Goal: Task Accomplishment & Management: Use online tool/utility

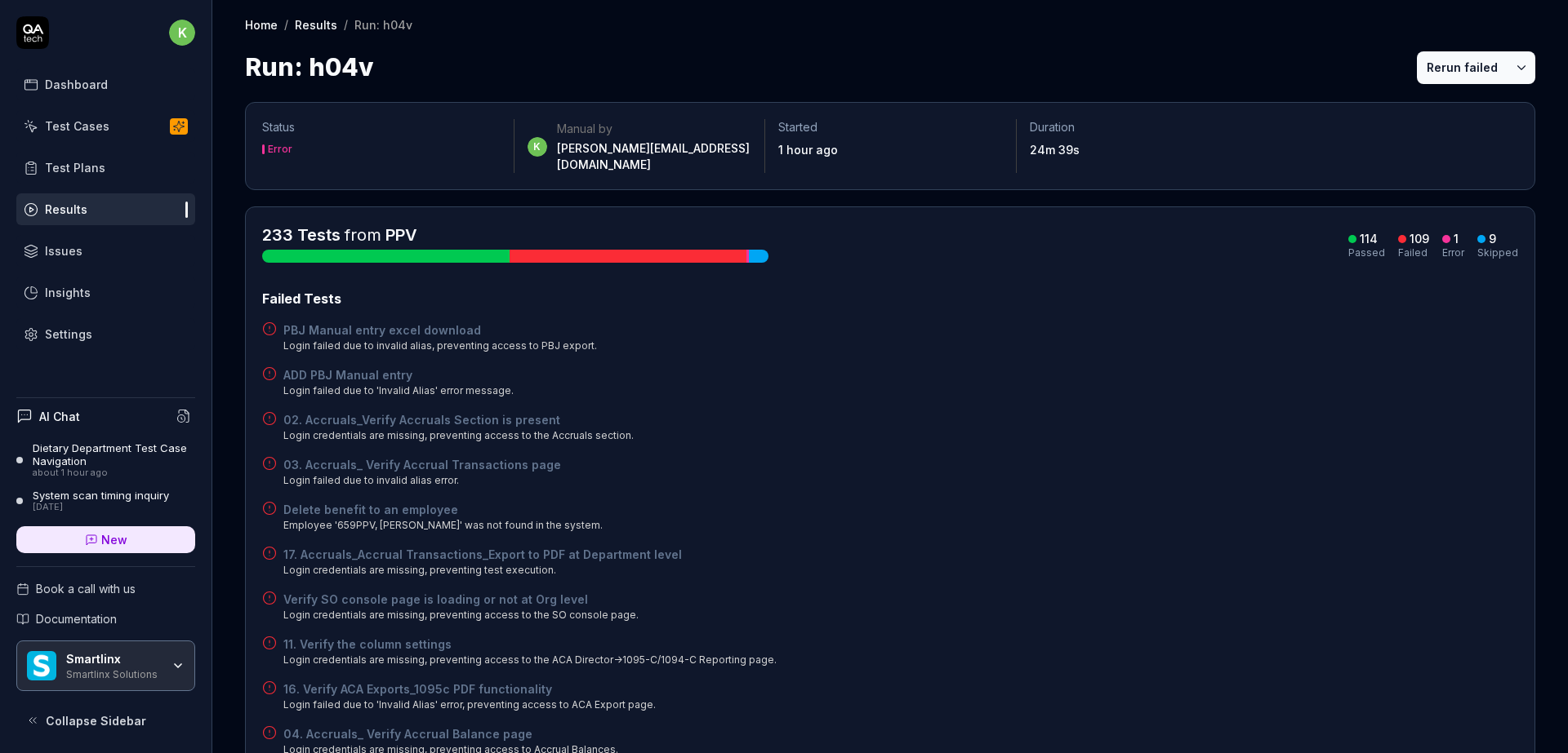
click at [1100, 333] on div "PBJ Manual entry excel download Login failed due to invalid alias, preventing a…" at bounding box center [890, 337] width 1256 height 31
click at [1422, 68] on button "Rerun failed" at bounding box center [1462, 67] width 91 height 32
click at [27, 722] on icon at bounding box center [32, 721] width 13 height 13
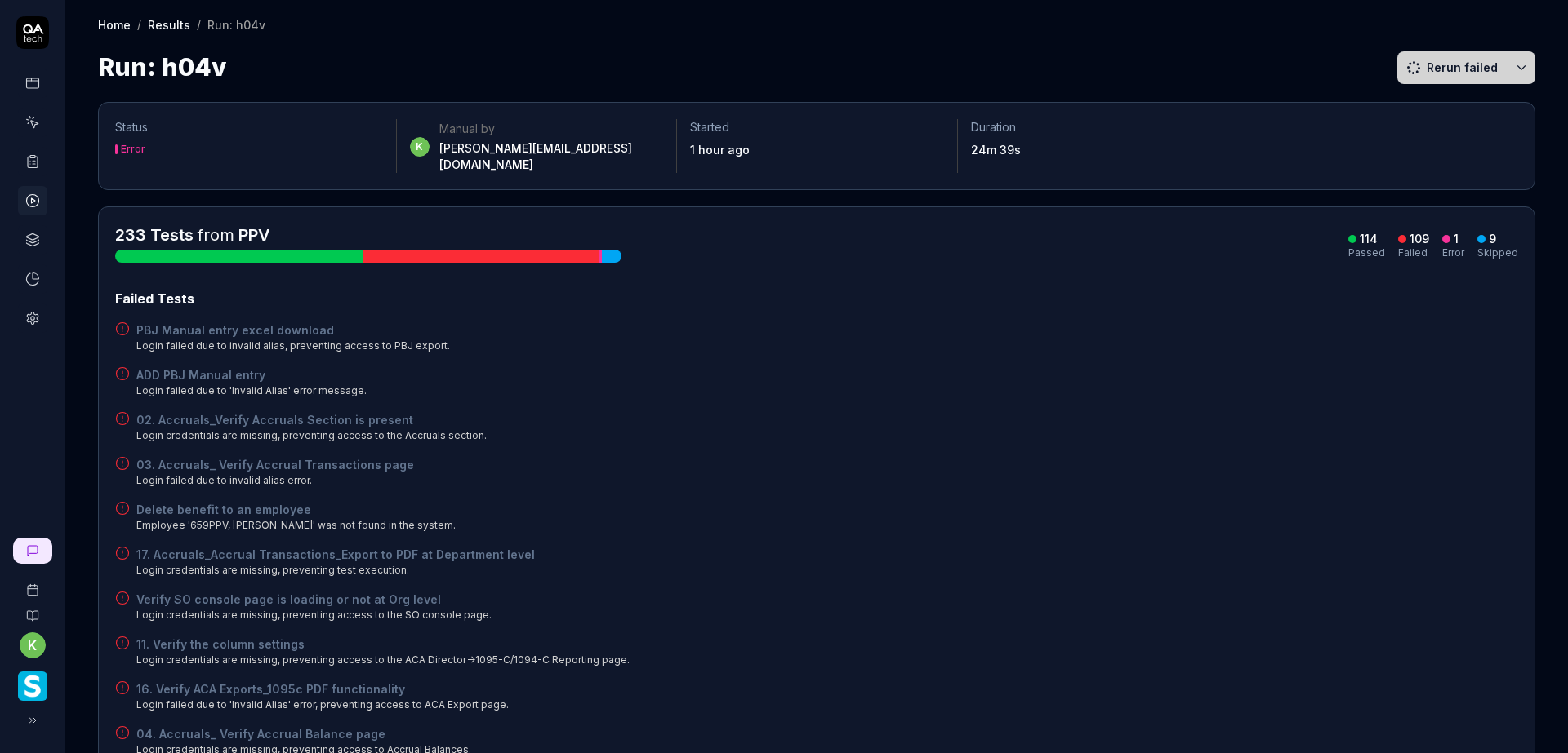
click at [954, 37] on div "Home / Results / Run: h04v Home / Results / Run: h04v Run: h04v Rerun failed" at bounding box center [816, 42] width 1502 height 85
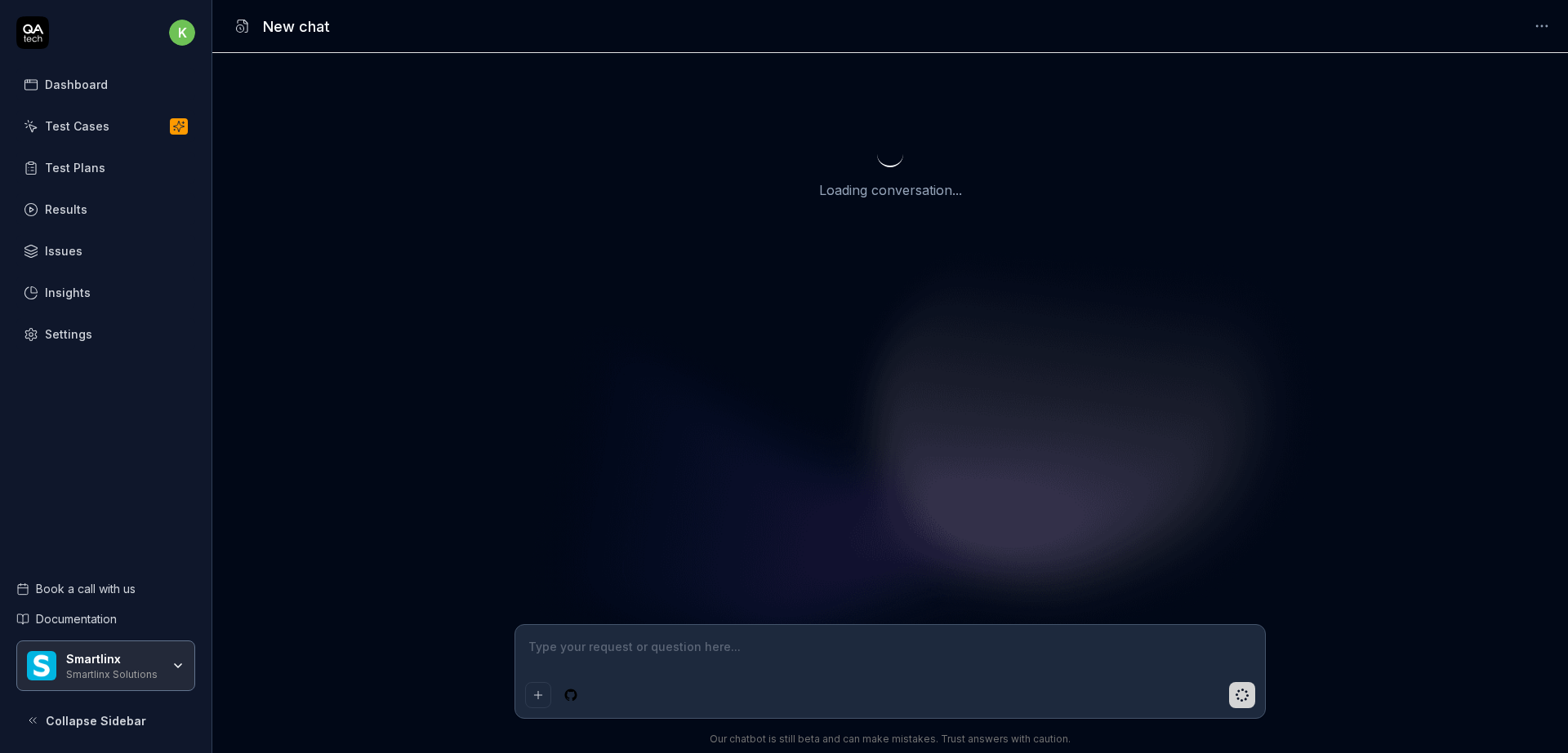
type textarea "*"
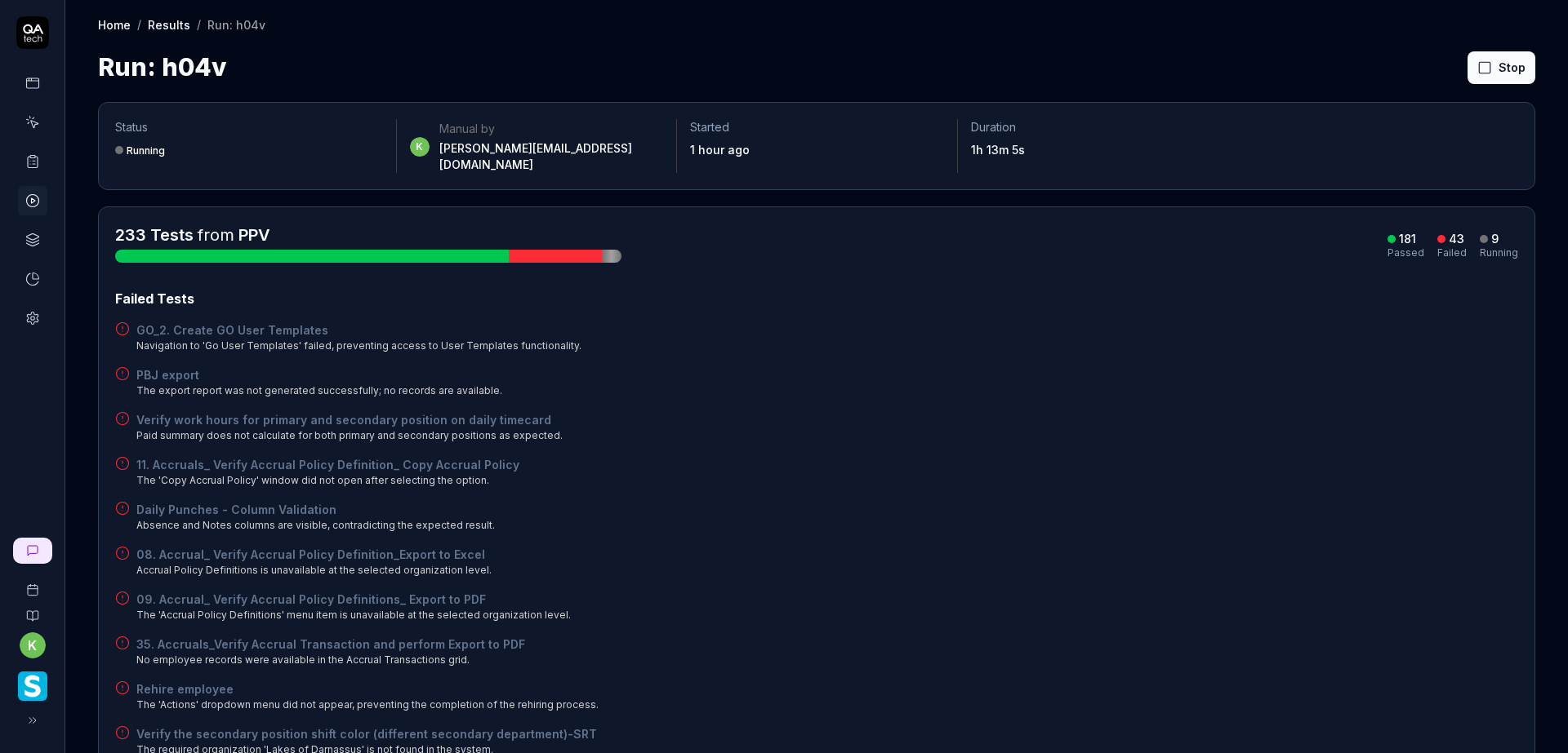
click at [996, 506] on div "Daily Punches - Column Validation Absence and Notes columns are visible, contra…" at bounding box center [816, 517] width 1403 height 31
click at [940, 472] on div "11. Accruals_ Verify Accrual Policy Definition_ Copy Accrual Policy The 'Copy A…" at bounding box center [816, 472] width 1403 height 31
click at [1039, 456] on div "11. Accruals_ Verify Accrual Policy Definition_ Copy Accrual Policy The 'Copy A…" at bounding box center [816, 472] width 1403 height 31
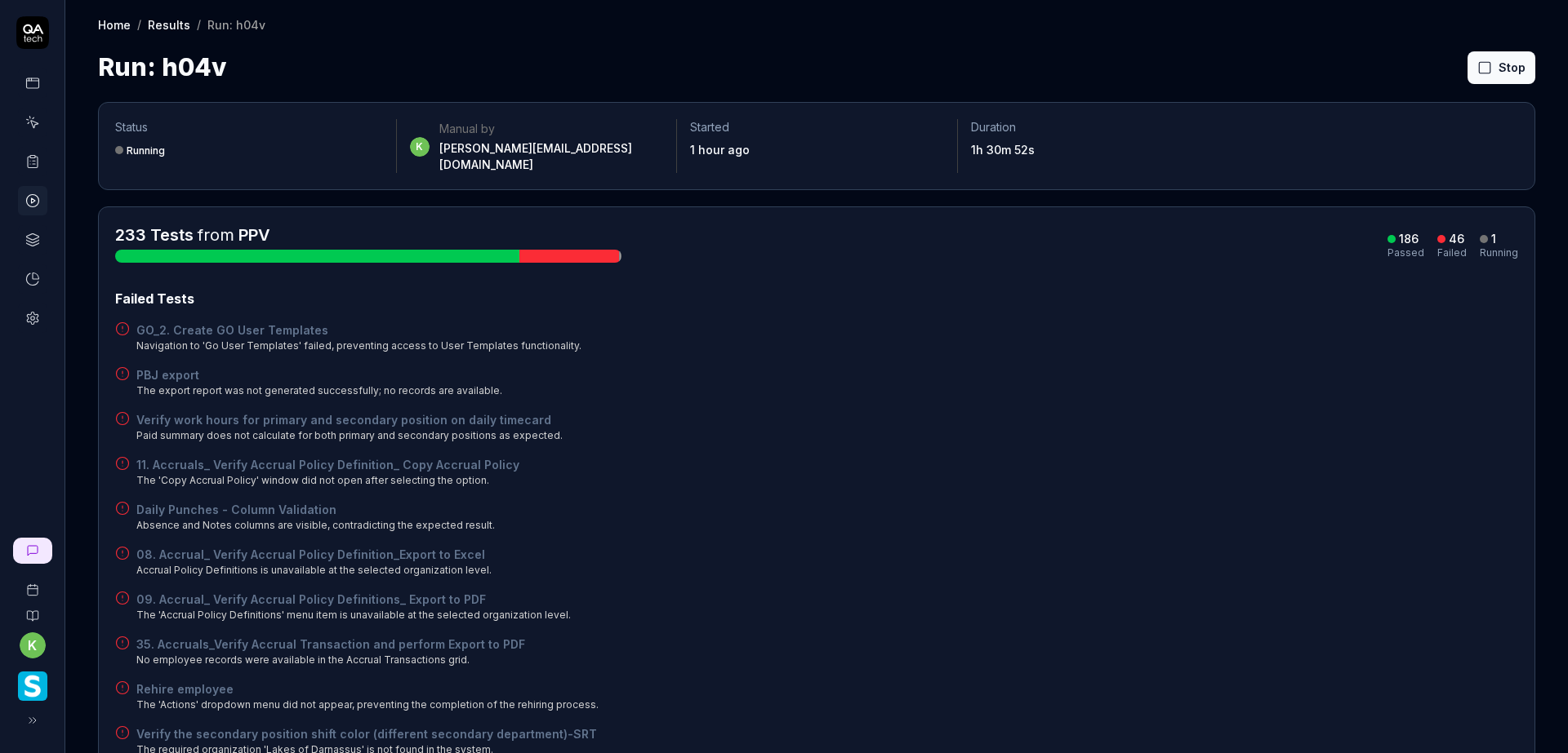
click at [913, 501] on div "Daily Punches - Column Validation Absence and Notes columns are visible, contra…" at bounding box center [816, 517] width 1403 height 31
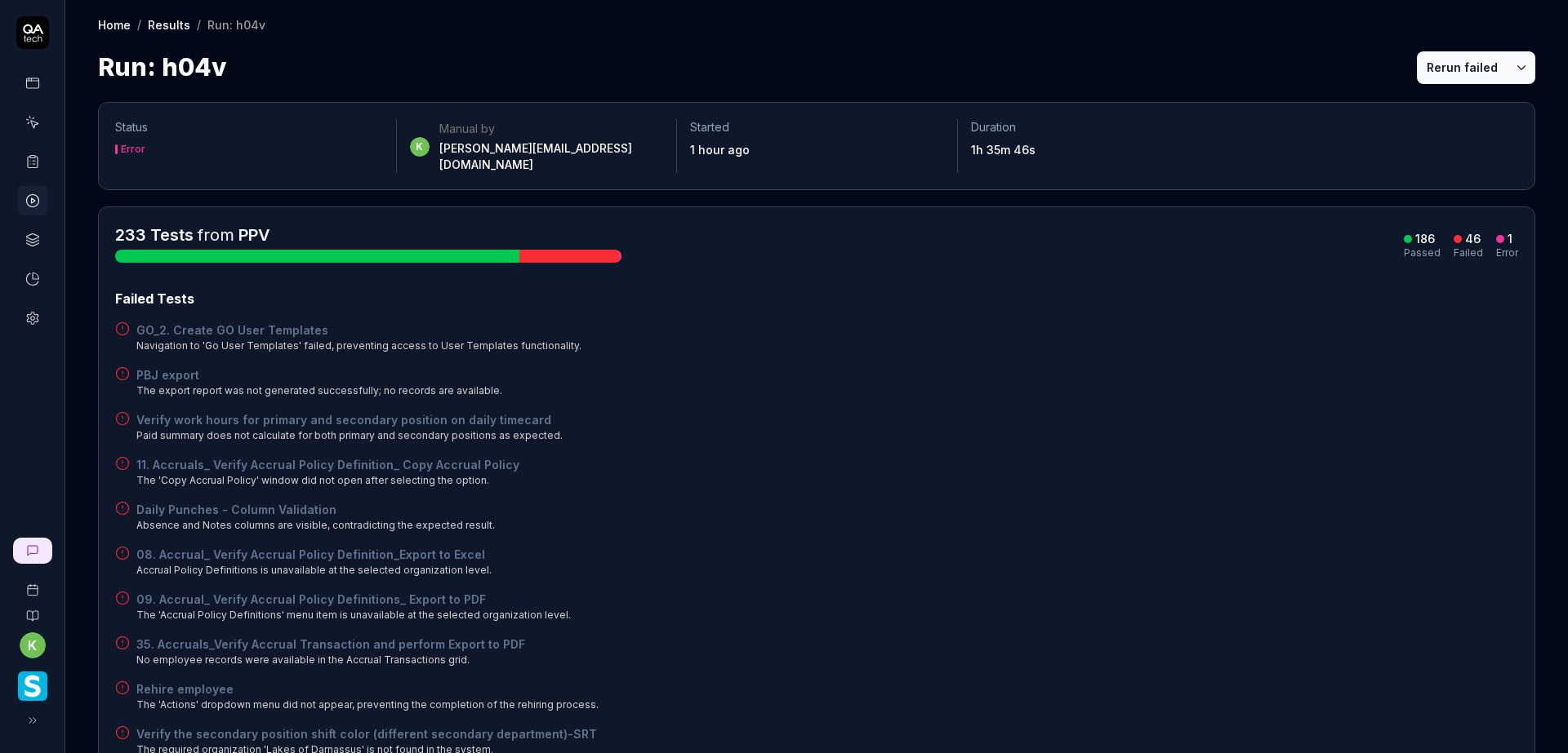
click at [1456, 58] on button "Rerun failed" at bounding box center [1462, 67] width 91 height 32
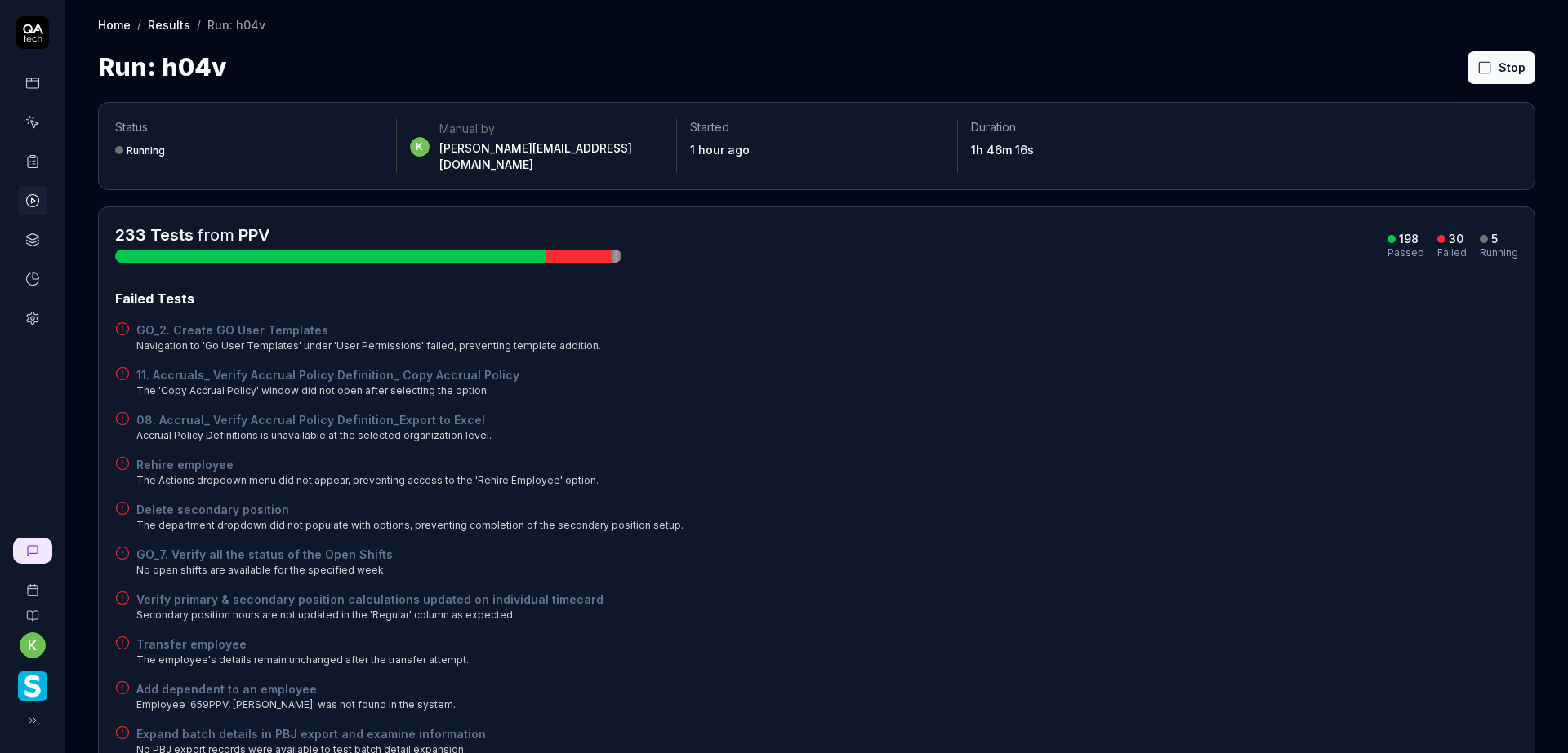
click at [1134, 247] on div "233 Tests from PPV 198 Passed 30 Failed 5 Running" at bounding box center [816, 244] width 1403 height 40
click at [1086, 333] on div "GO_2. Create GO User Templates Navigation to 'Go User Templates' under 'User Pe…" at bounding box center [816, 337] width 1403 height 31
click at [1204, 456] on div "Rehire employee The Actions dropdown menu did not appear, preventing access to …" at bounding box center [816, 472] width 1403 height 31
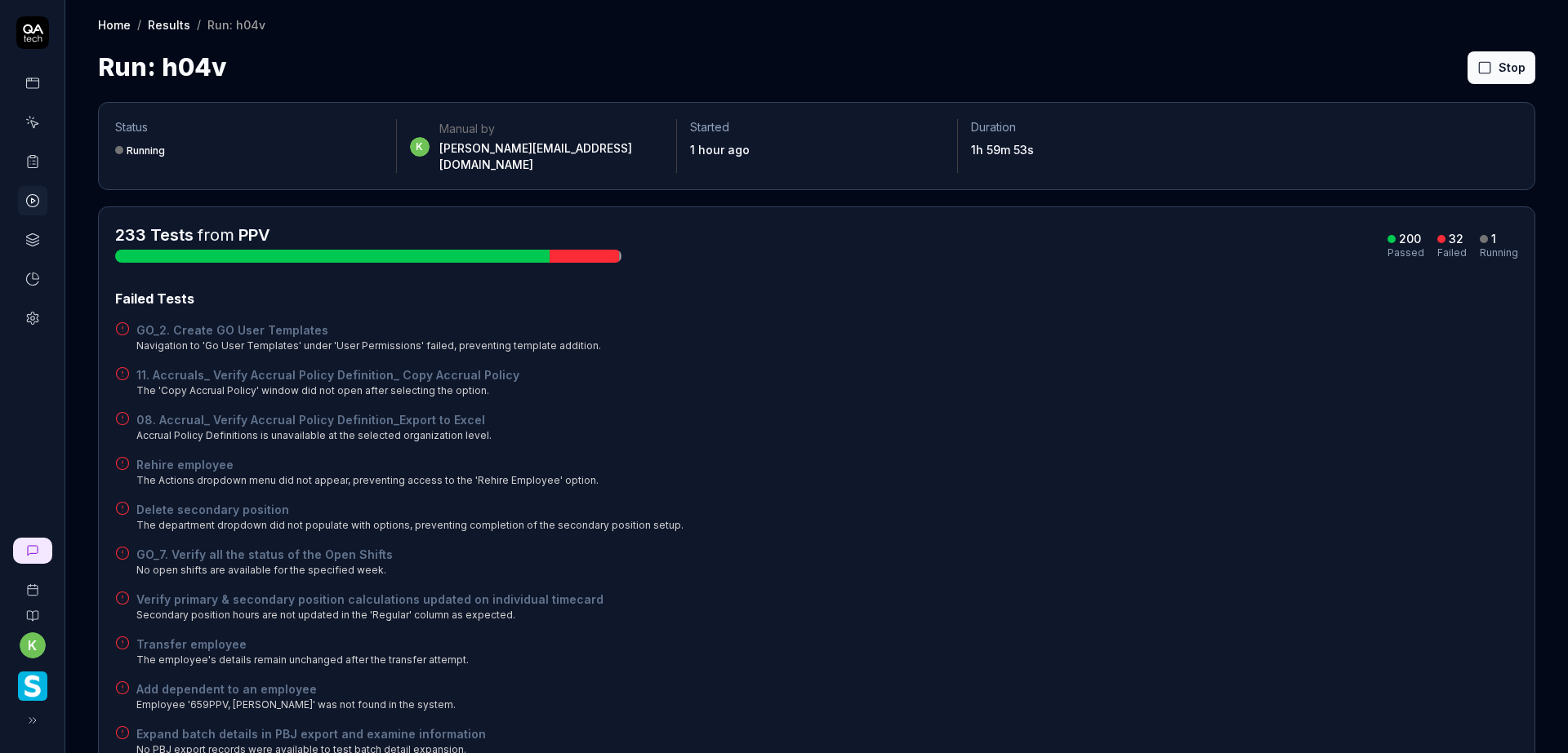
click at [1175, 599] on div "Verify primary & secondary position calculations updated on individual timecard…" at bounding box center [816, 607] width 1403 height 31
click at [1131, 322] on div "GO_2. Create GO User Templates Navigation to 'Go User Templates' under 'User Pe…" at bounding box center [816, 337] width 1403 height 31
click at [1058, 367] on div "11. Accruals_ Verify Accrual Policy Definition_ Copy Accrual Policy The 'Copy A…" at bounding box center [816, 382] width 1403 height 31
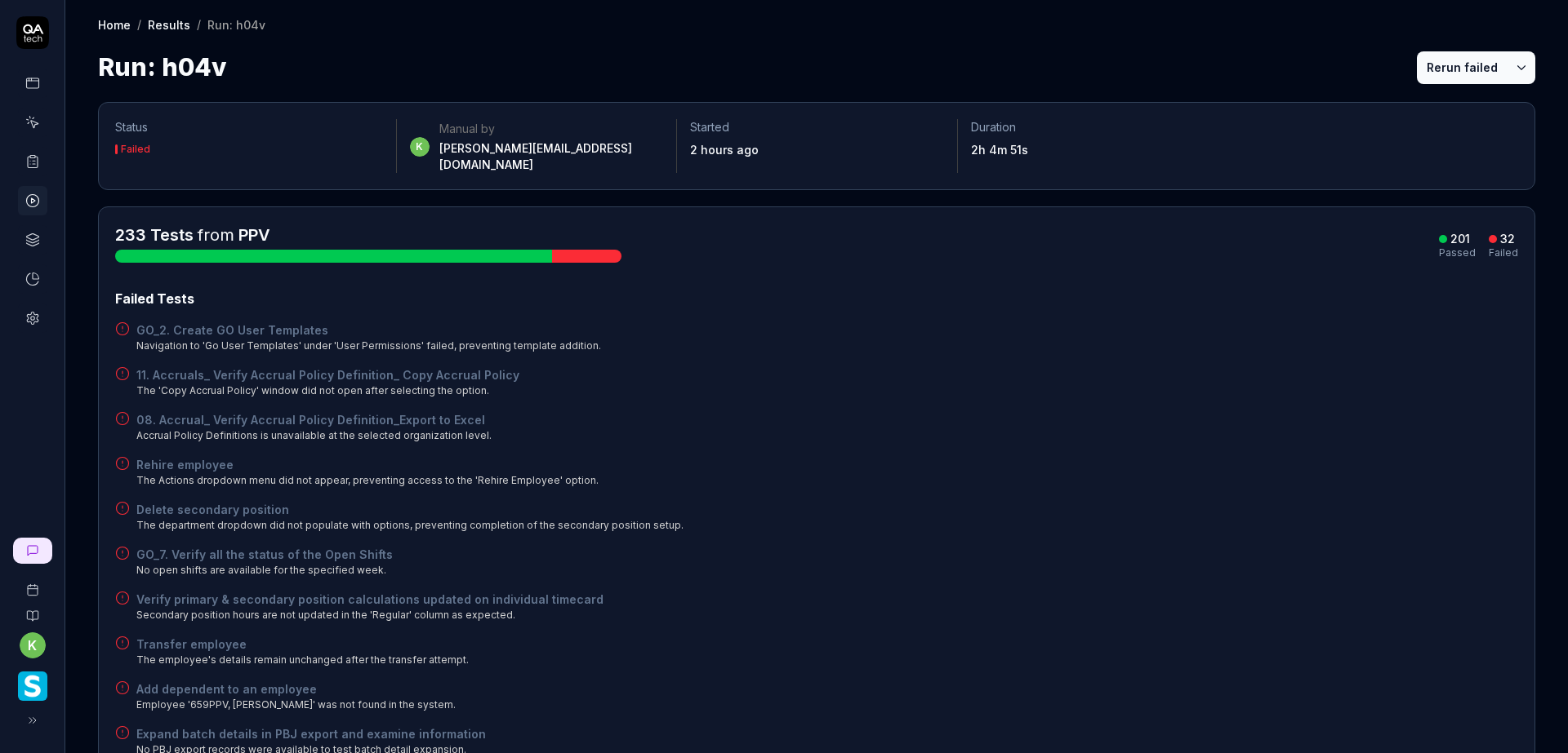
click at [1420, 73] on button "Rerun failed" at bounding box center [1462, 67] width 91 height 32
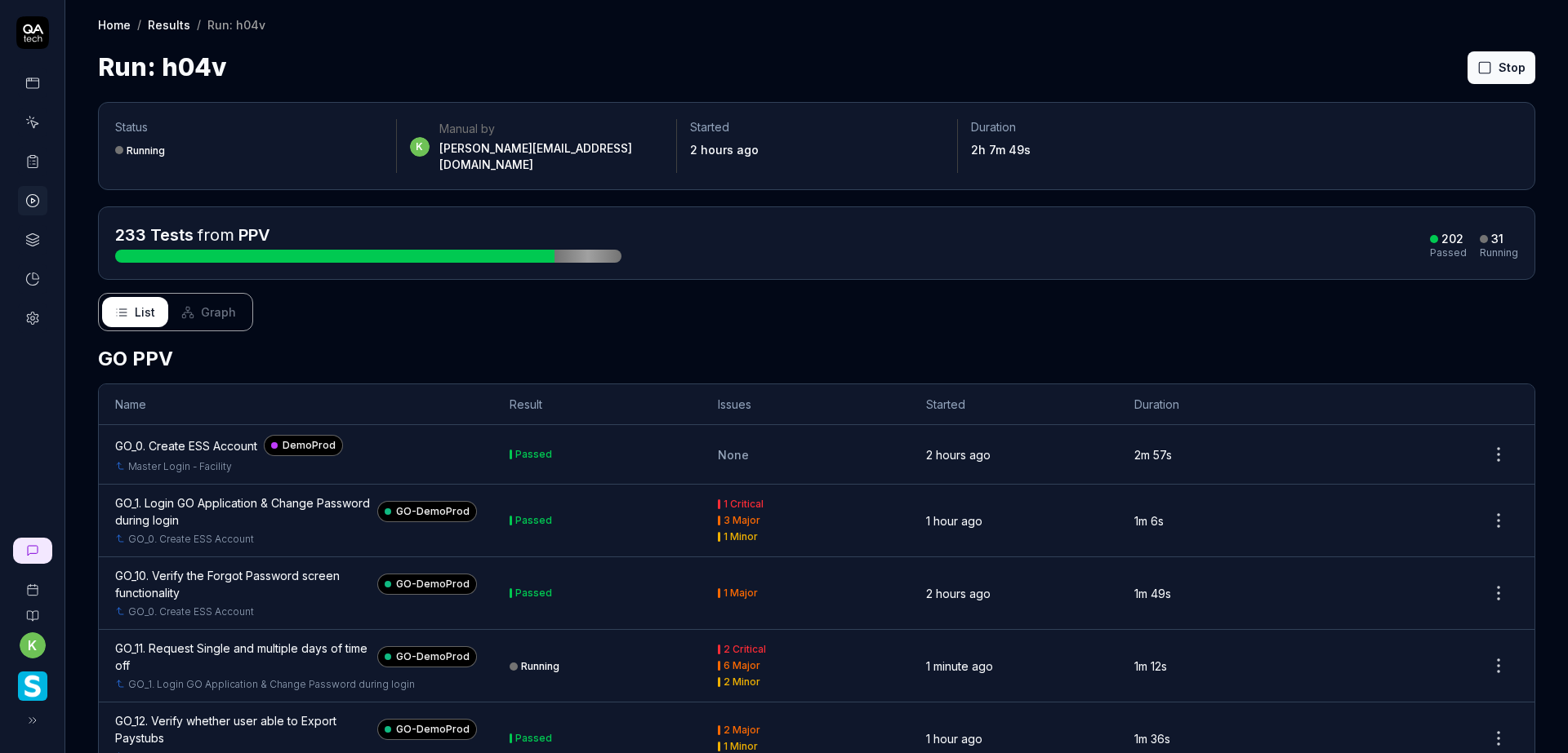
click at [1146, 67] on div "Run: h04v Stop" at bounding box center [816, 66] width 1438 height 37
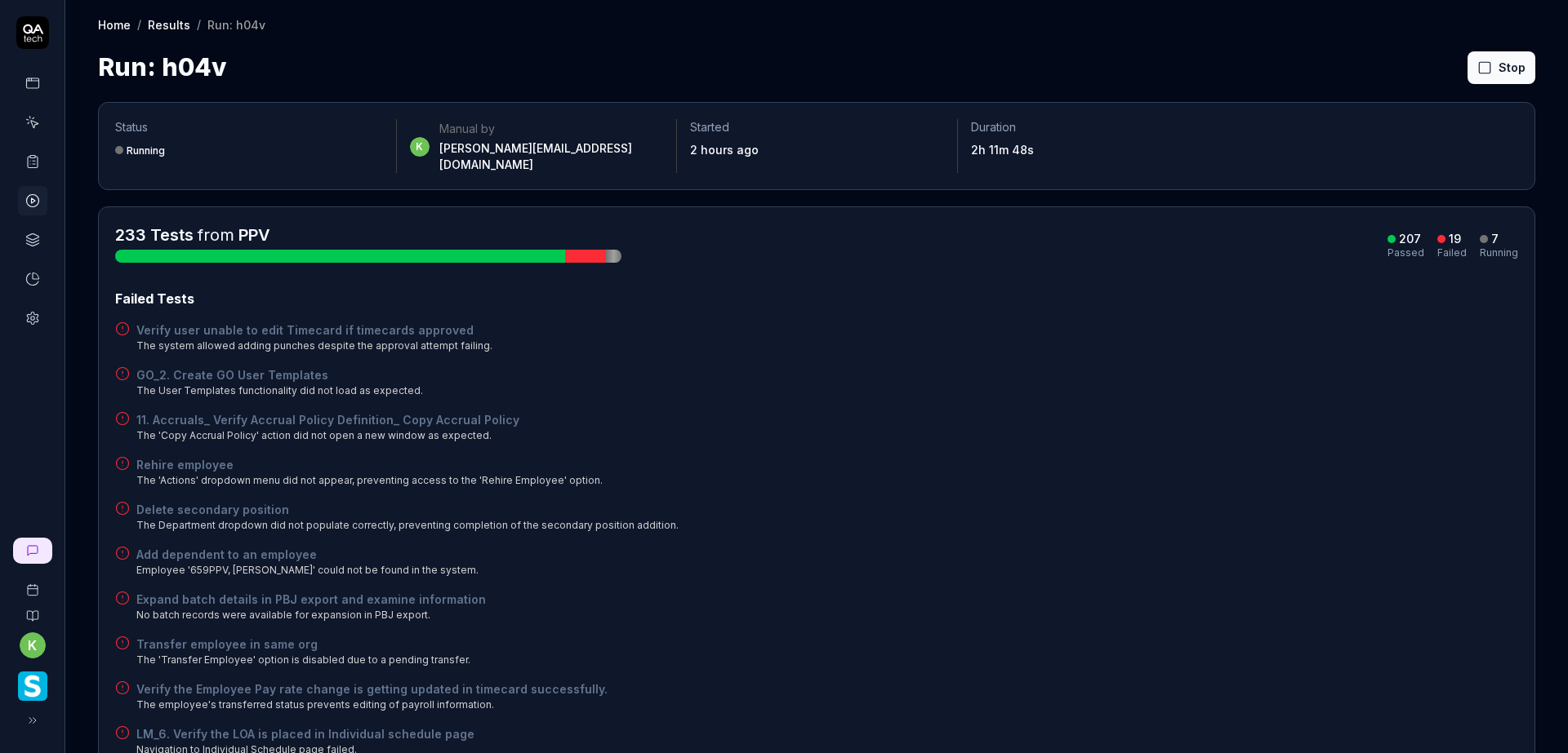
click at [1090, 324] on div "Verify user unable to edit Timecard if timecards approved The system allowed ad…" at bounding box center [816, 337] width 1403 height 31
click at [993, 146] on time "2h 11m 50s" at bounding box center [1002, 149] width 61 height 13
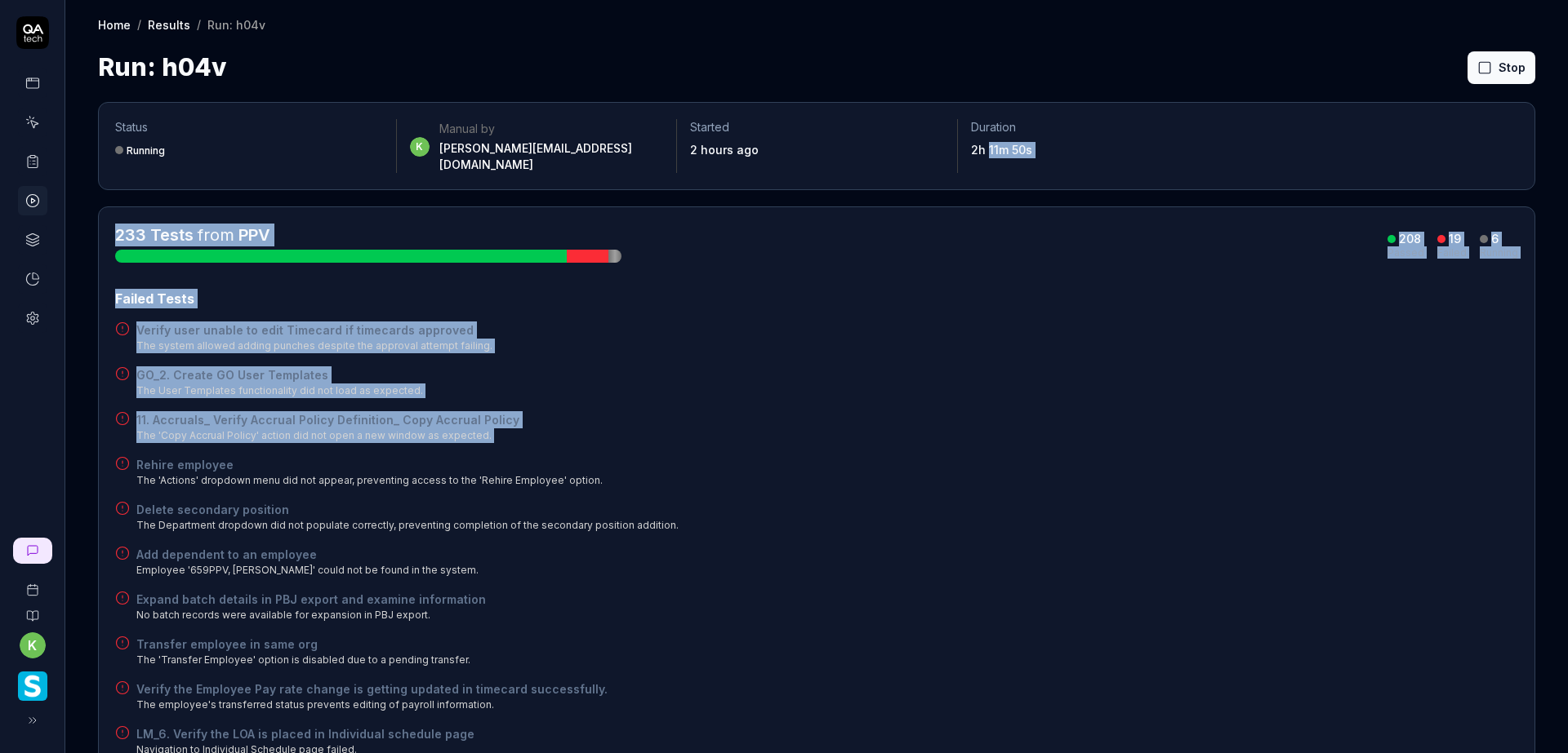
drag, startPoint x: 993, startPoint y: 146, endPoint x: 957, endPoint y: 432, distance: 288.3
click at [956, 431] on div "Failed Tests Verify user unable to edit Timecard if timecards approved The syst…" at bounding box center [816, 725] width 1403 height 873
click at [1009, 153] on time "2h 11m 53s" at bounding box center [1002, 149] width 61 height 13
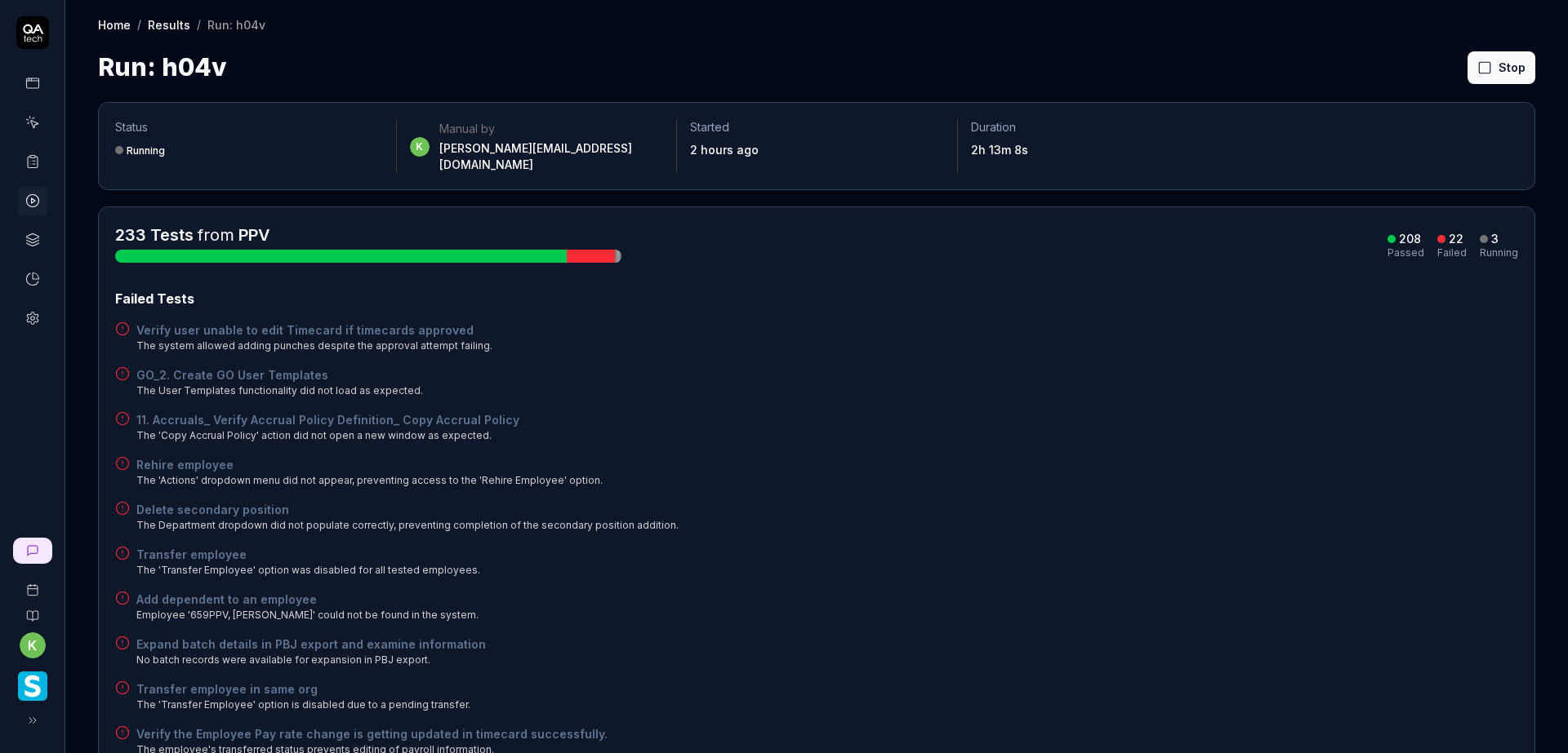
click at [929, 501] on div "Delete secondary position The Department dropdown did not populate correctly, p…" at bounding box center [816, 517] width 1403 height 31
click at [1151, 412] on div "11. Accruals_ Verify Accrual Policy Definition_ Copy Accrual Policy The 'Copy A…" at bounding box center [816, 427] width 1403 height 31
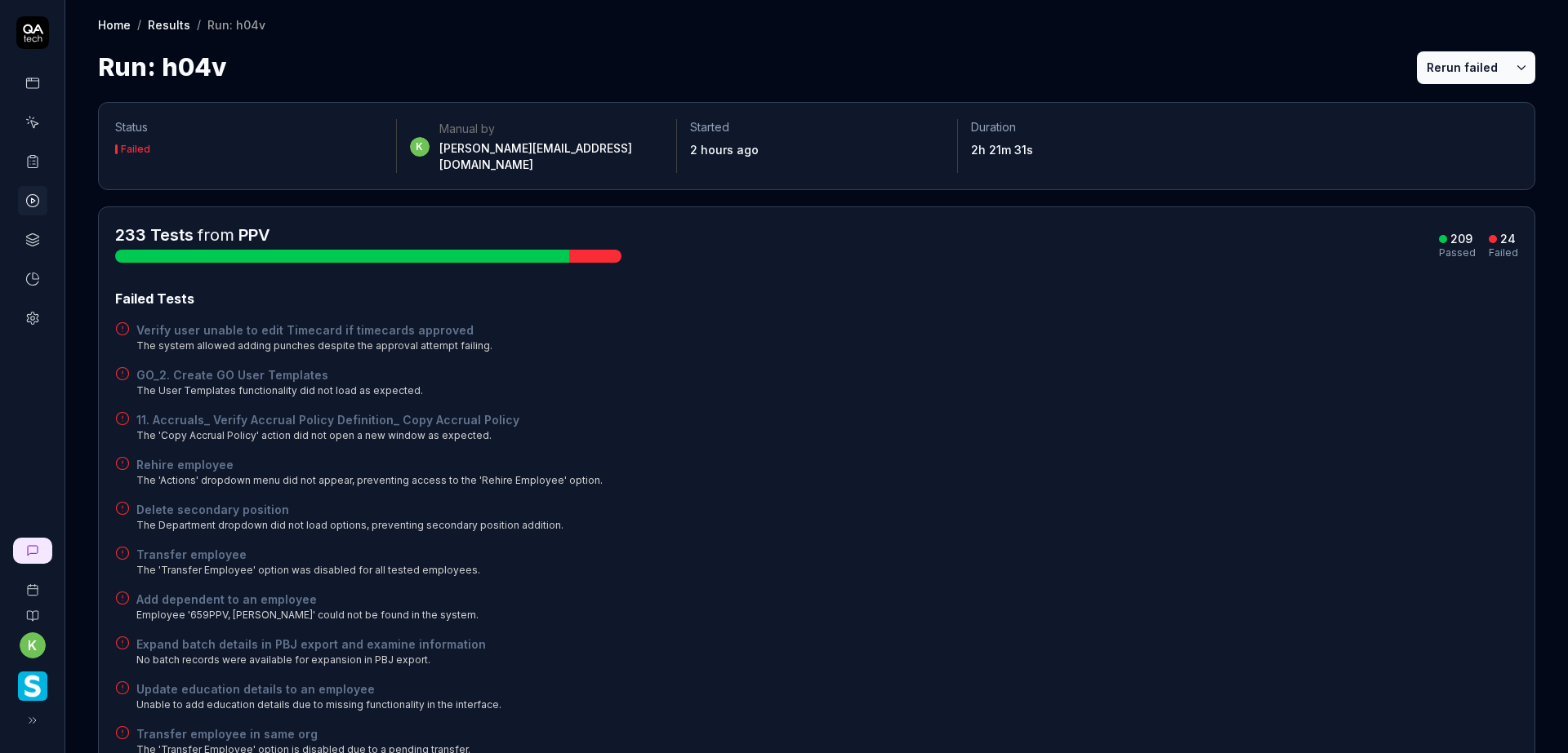
click at [1428, 74] on button "Rerun failed" at bounding box center [1462, 67] width 91 height 32
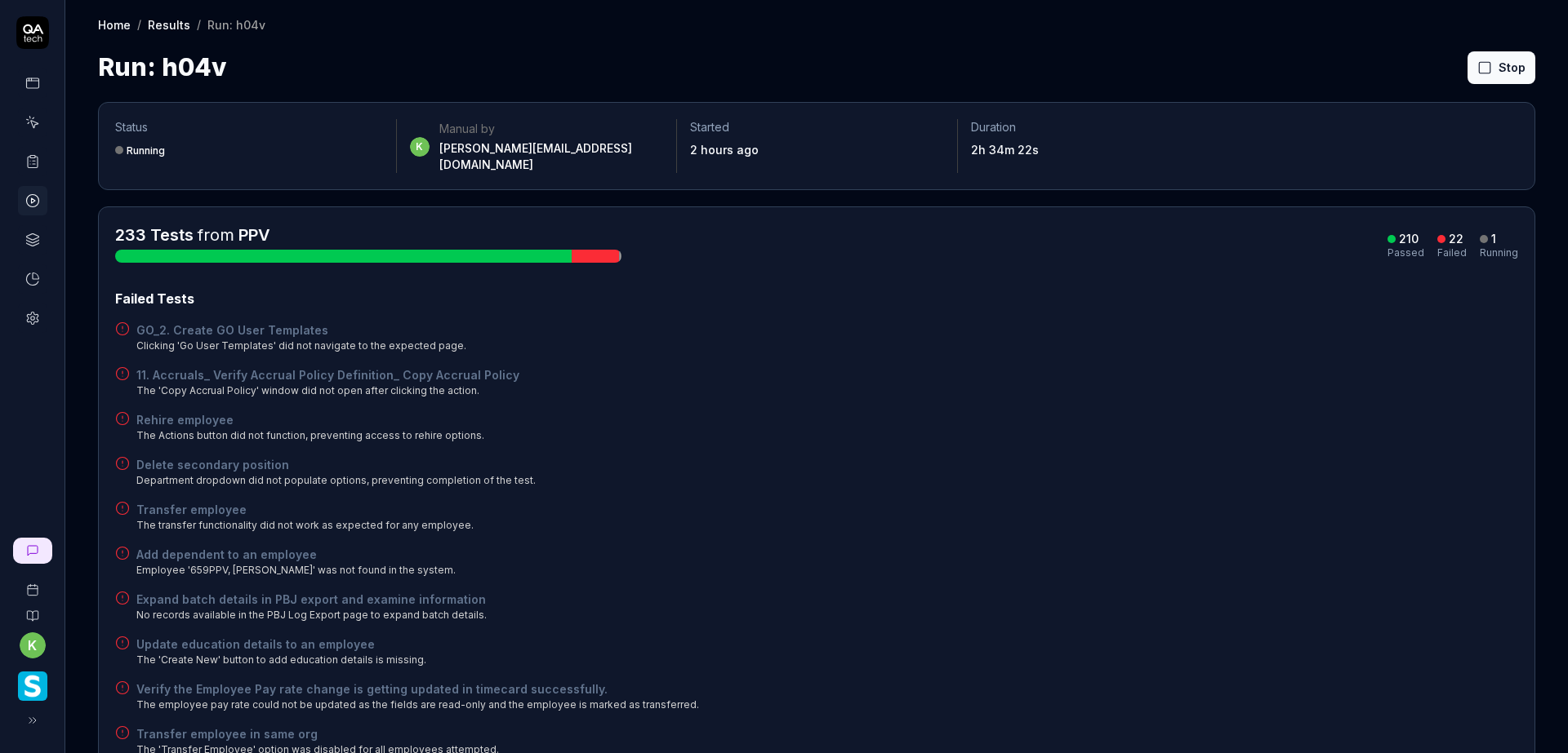
click at [1434, 66] on button "Rerun failed" at bounding box center [1462, 67] width 91 height 32
click at [1043, 412] on div "Rehire employee The Actions button did not function, preventing access to rehir…" at bounding box center [816, 427] width 1403 height 31
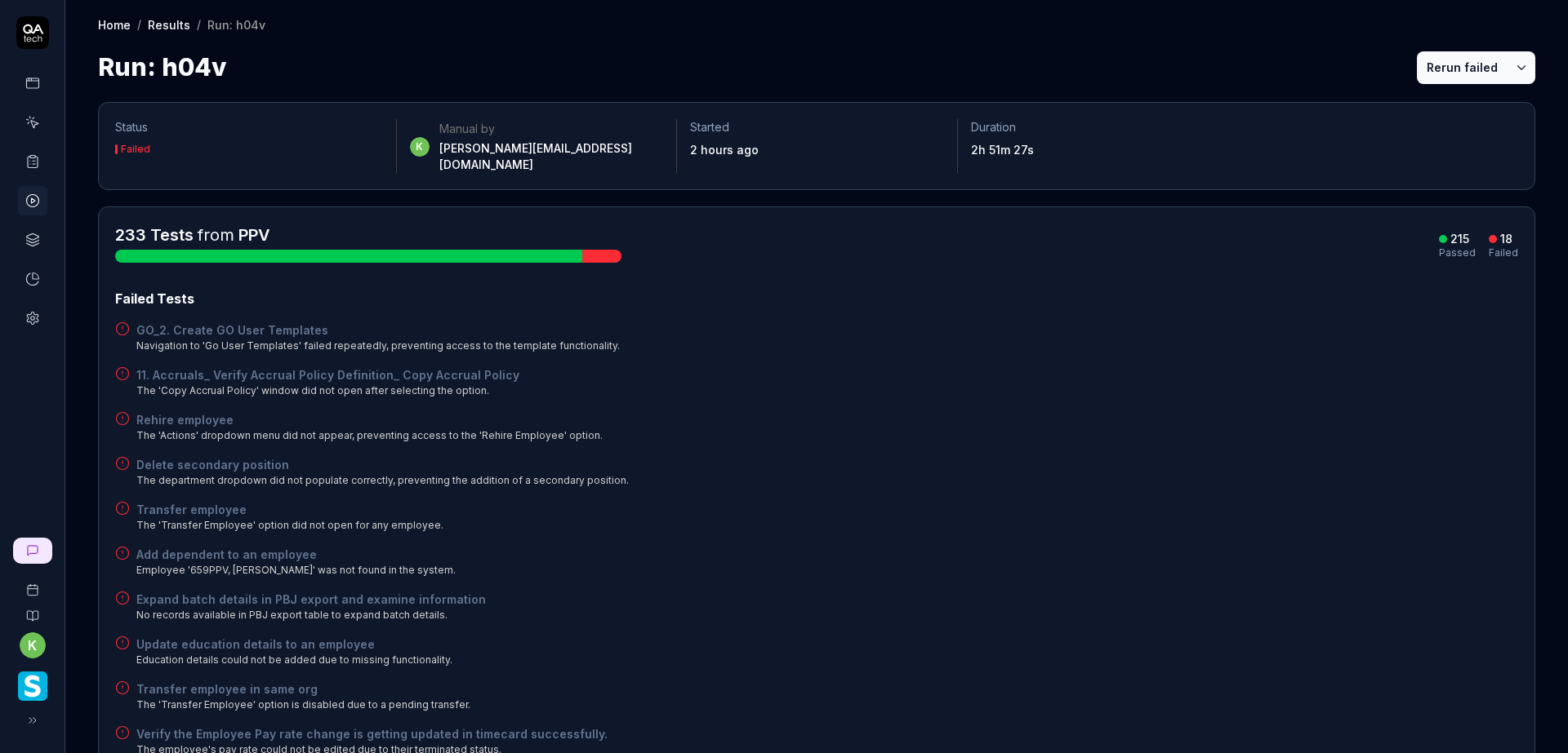
click at [1171, 501] on div "Transfer employee The 'Transfer Employee' option did not open for any employee." at bounding box center [816, 517] width 1403 height 31
click at [1434, 69] on button "Rerun failed" at bounding box center [1462, 67] width 91 height 32
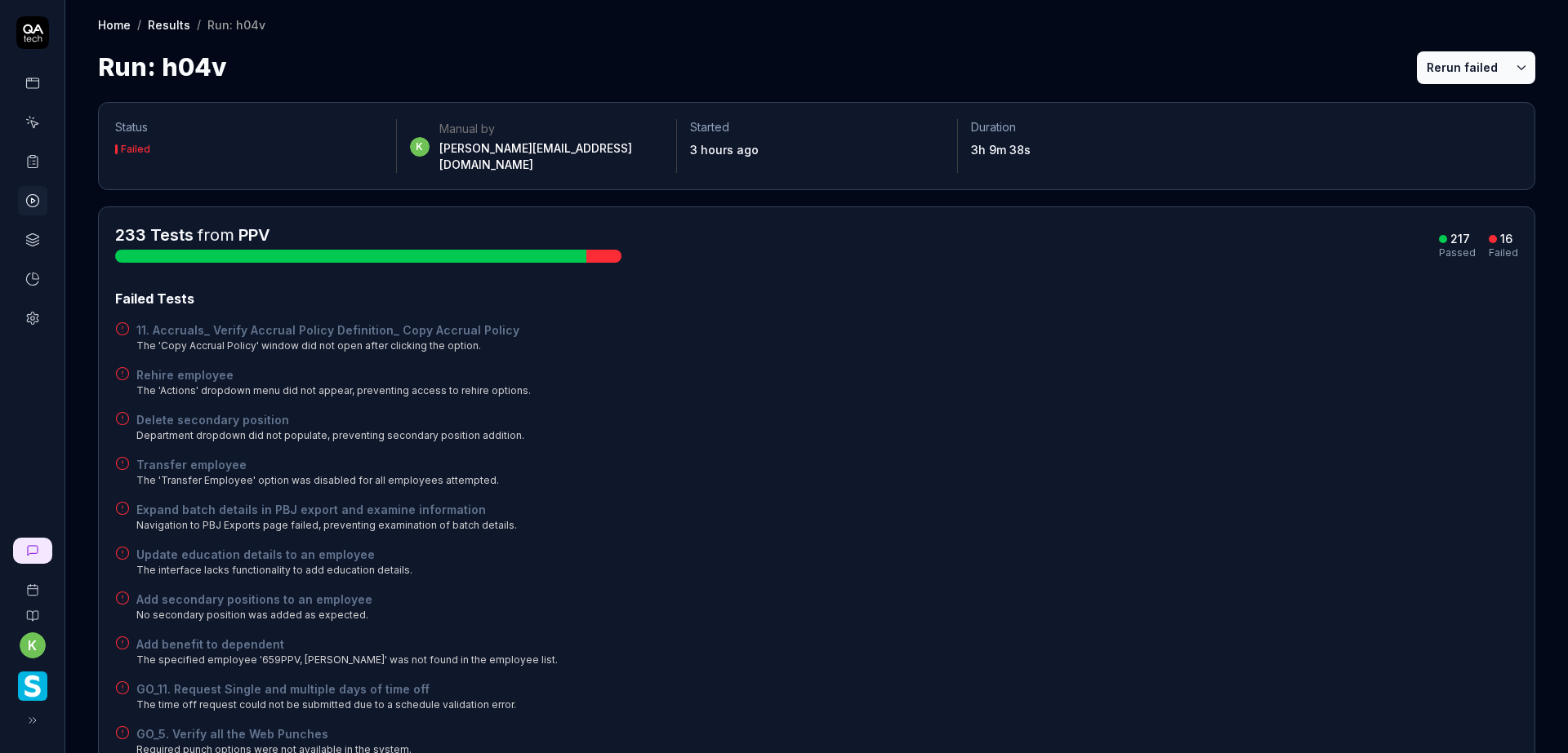
click at [1148, 342] on div "Failed Tests 11. Accruals_ Verify Accrual Policy Definition_ Copy Accrual Polic…" at bounding box center [816, 658] width 1403 height 738
click at [1100, 56] on div "Run: h04v Rerun failed" at bounding box center [816, 66] width 1438 height 37
click at [923, 459] on div "Transfer employee The 'Transfer Employee' option was disabled for all employees…" at bounding box center [816, 472] width 1403 height 31
